Goal: Task Accomplishment & Management: Use online tool/utility

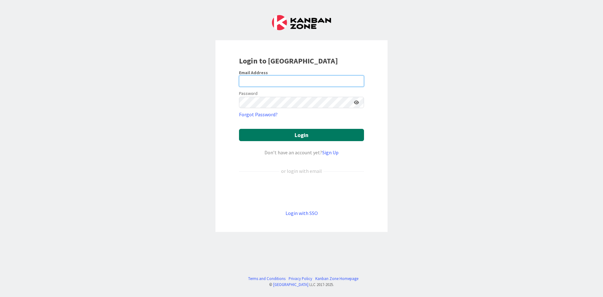
type input "[PERSON_NAME][EMAIL_ADDRESS][DOMAIN_NAME]"
click at [296, 137] on button "Login" at bounding box center [301, 135] width 125 height 12
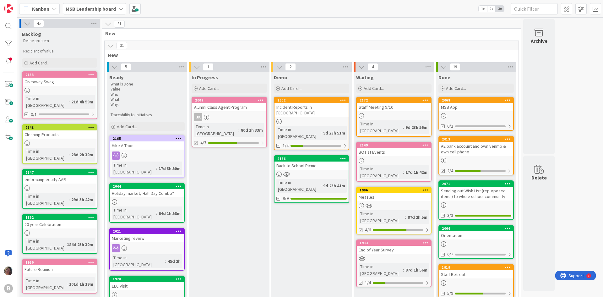
click at [315, 157] on link "2166 Back to School Picnic Time in [GEOGRAPHIC_DATA] : 9d 23h 41m 9/9" at bounding box center [311, 179] width 75 height 48
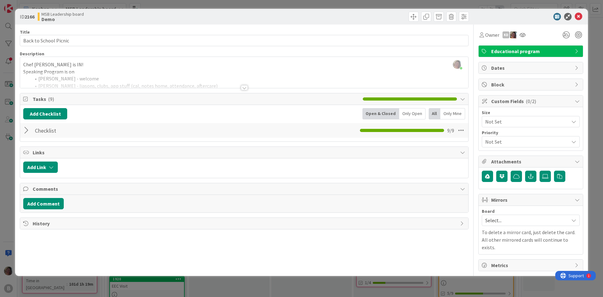
click at [241, 88] on div at bounding box center [244, 84] width 449 height 7
click at [244, 88] on div at bounding box center [244, 87] width 7 height 5
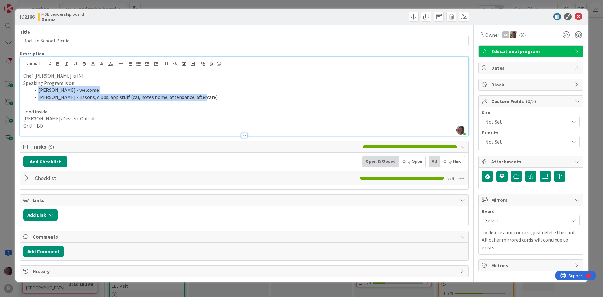
drag, startPoint x: 28, startPoint y: 88, endPoint x: 197, endPoint y: 99, distance: 169.3
click at [197, 99] on ol "[PERSON_NAME] - welcome [PERSON_NAME] - liasons, clubs, app stuff (cal, notes h…" at bounding box center [244, 93] width 442 height 14
copy ol "[PERSON_NAME] - welcome [PERSON_NAME] - liasons, clubs, app stuff (cal, notes h…"
click at [420, 14] on icon at bounding box center [579, 17] width 8 height 8
